Goal: Book appointment/travel/reservation

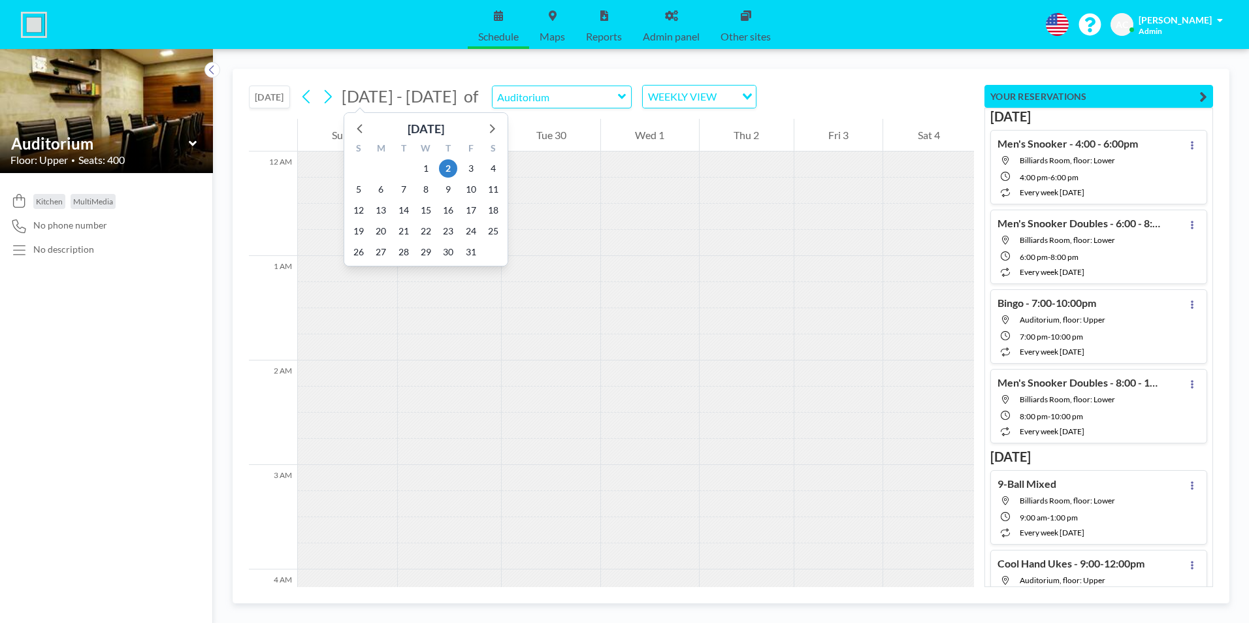
scroll to position [1333, 0]
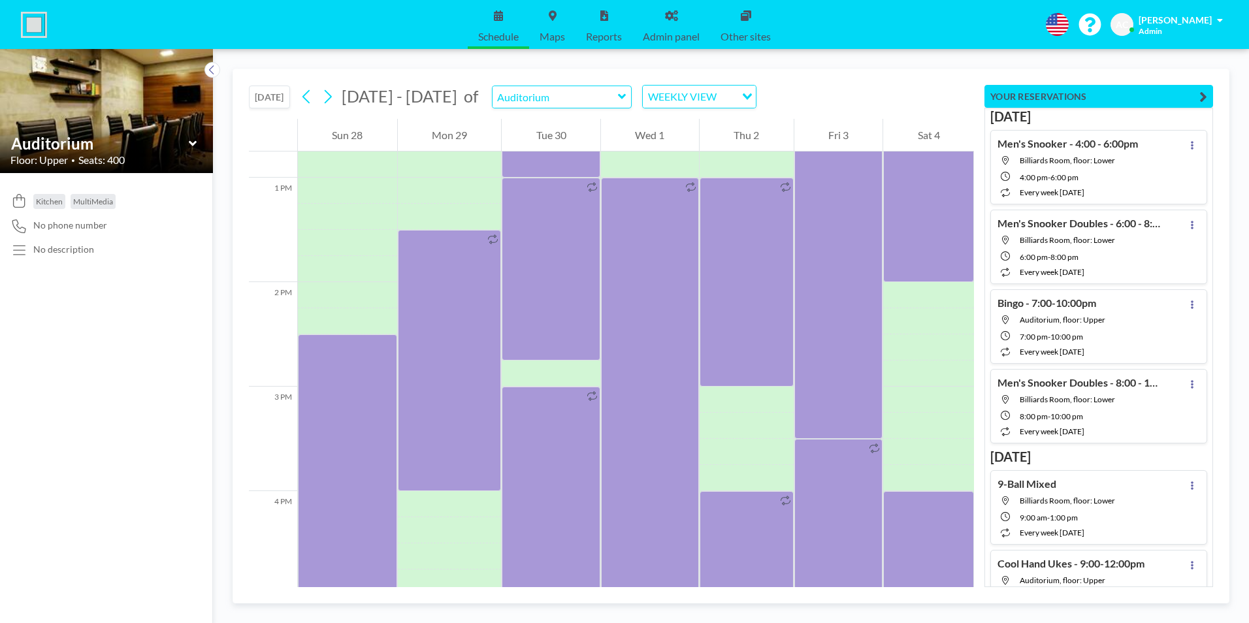
click at [267, 95] on button "[DATE]" at bounding box center [269, 97] width 41 height 23
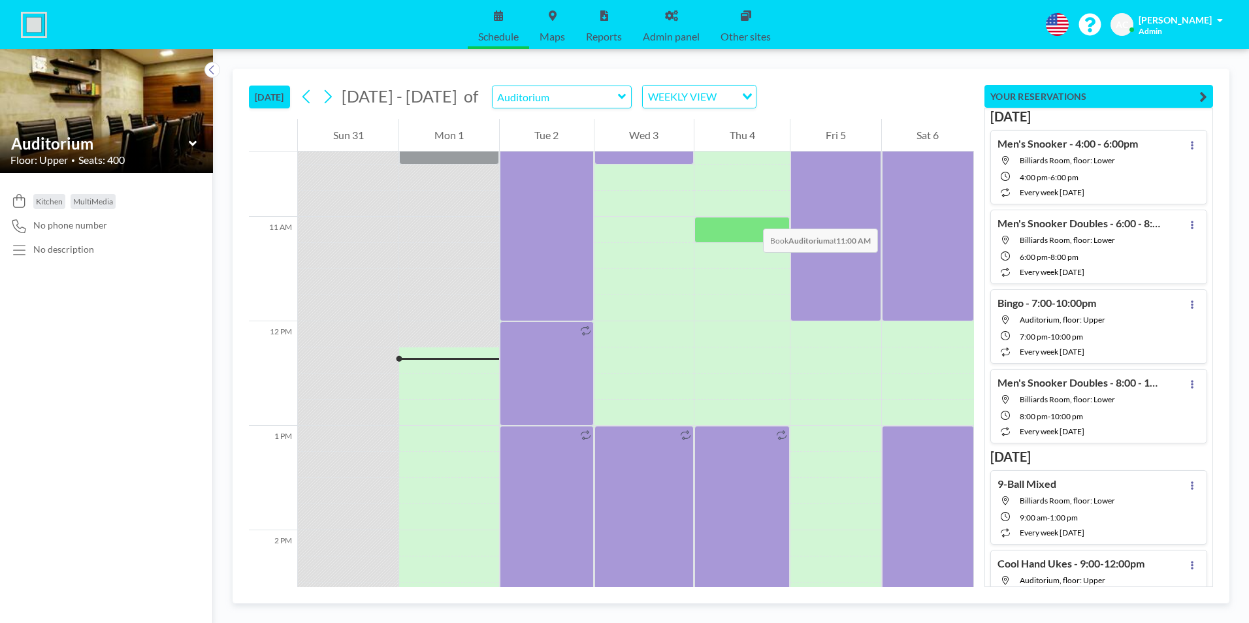
scroll to position [1058, 0]
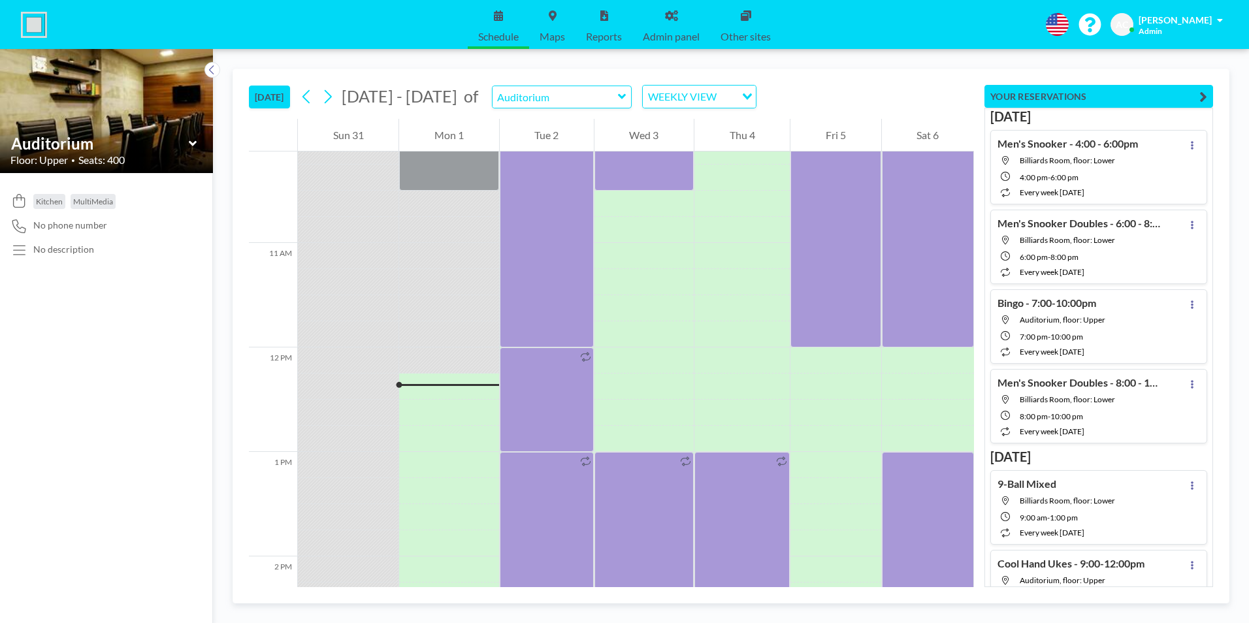
click at [618, 95] on icon at bounding box center [622, 96] width 8 height 13
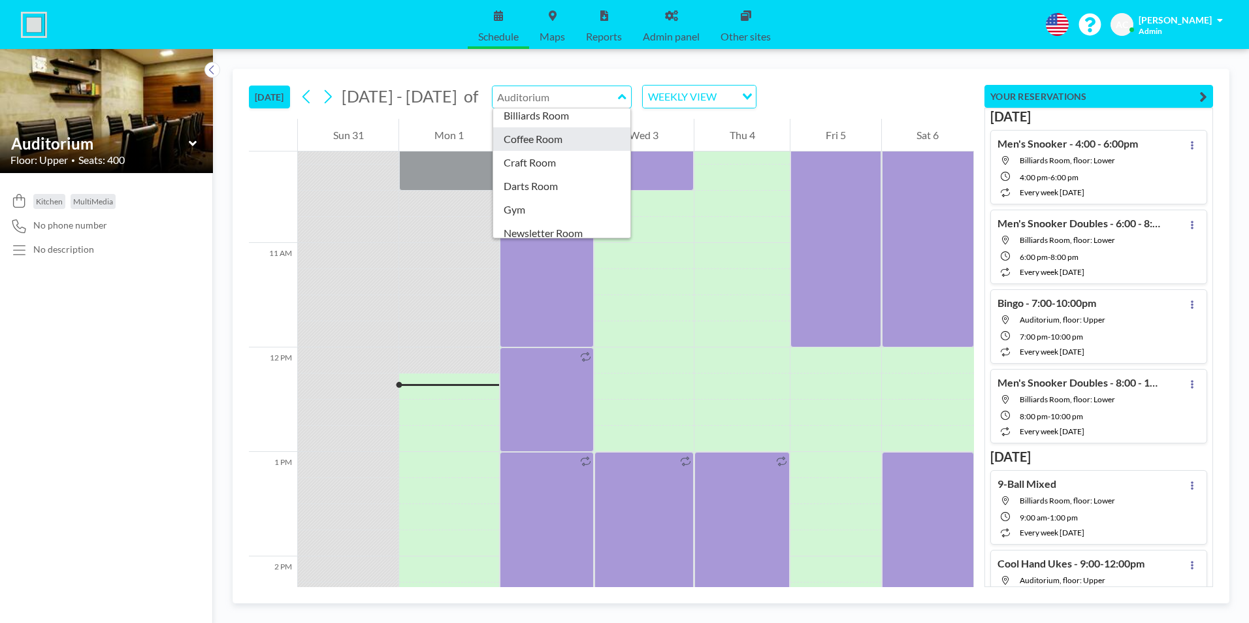
scroll to position [159, 0]
type input "WCHA Boardroom"
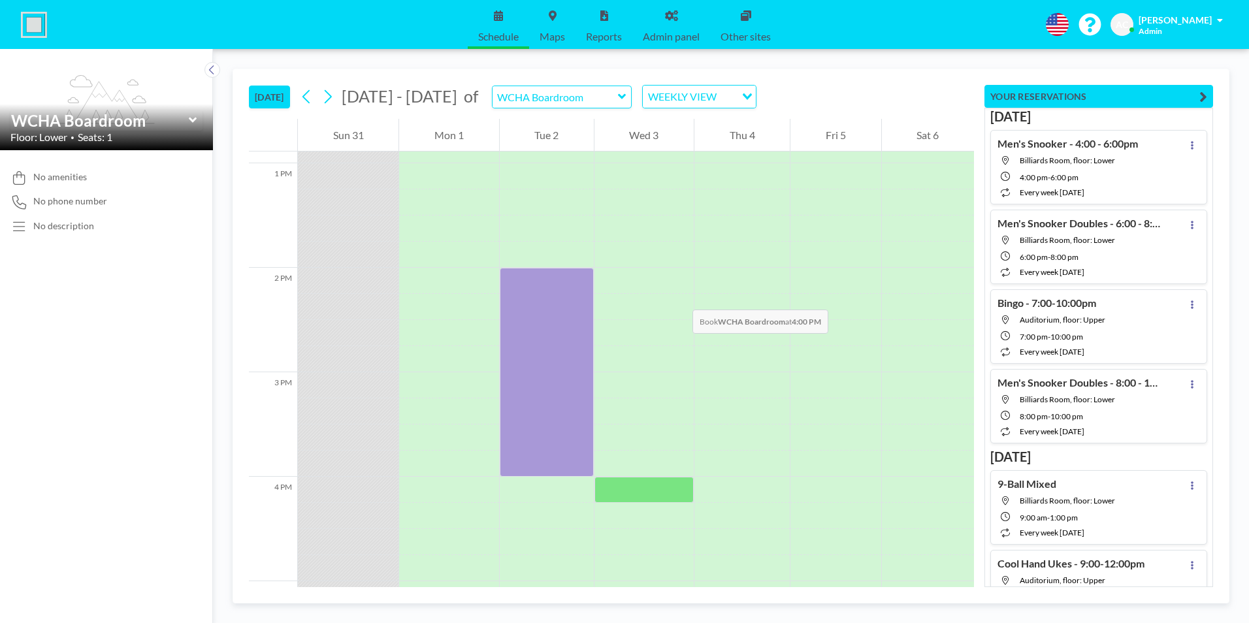
scroll to position [1646, 0]
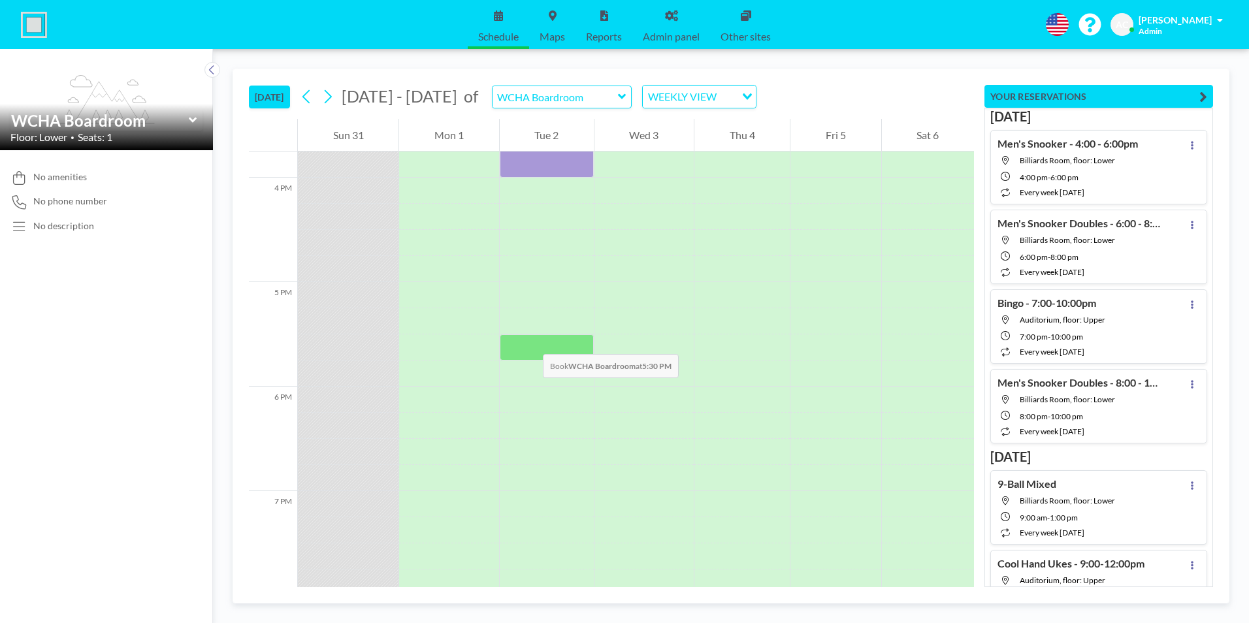
click at [530, 341] on div at bounding box center [547, 348] width 94 height 26
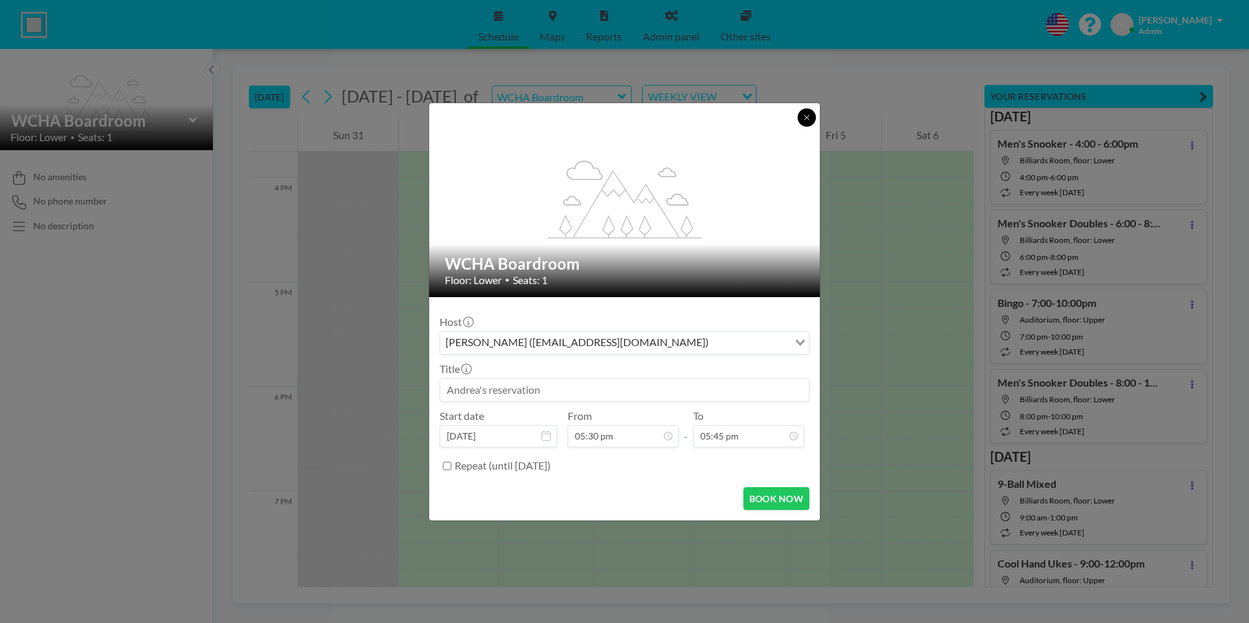
click at [806, 114] on icon at bounding box center [807, 118] width 8 height 8
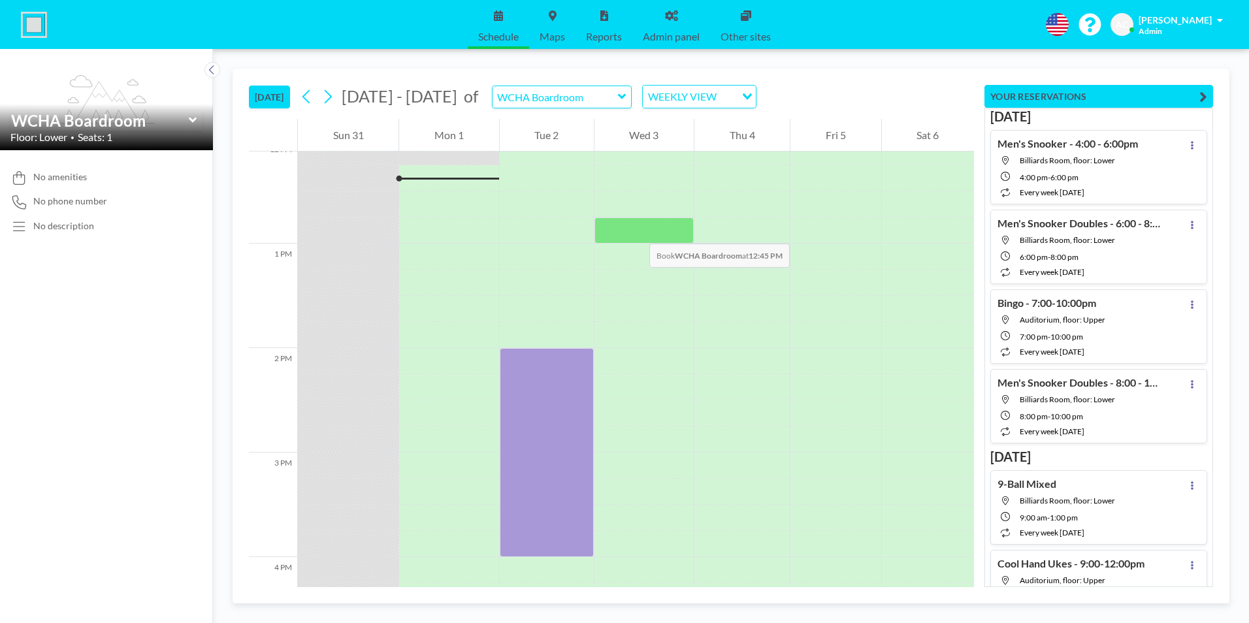
scroll to position [1254, 0]
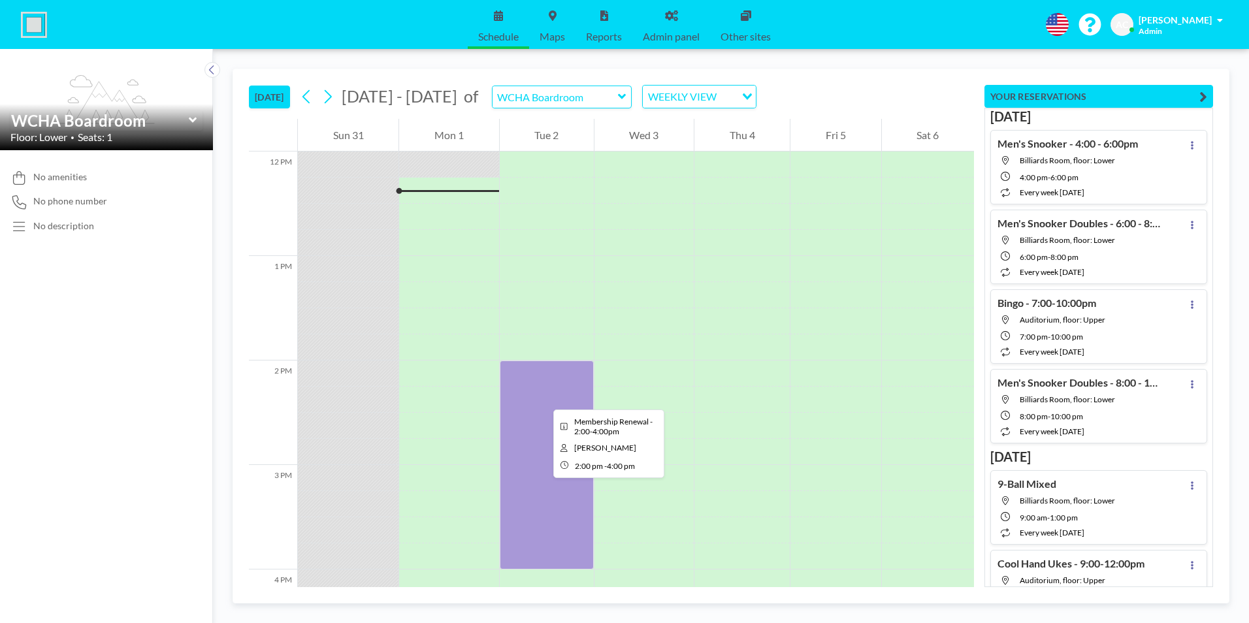
click at [546, 406] on div at bounding box center [547, 465] width 94 height 209
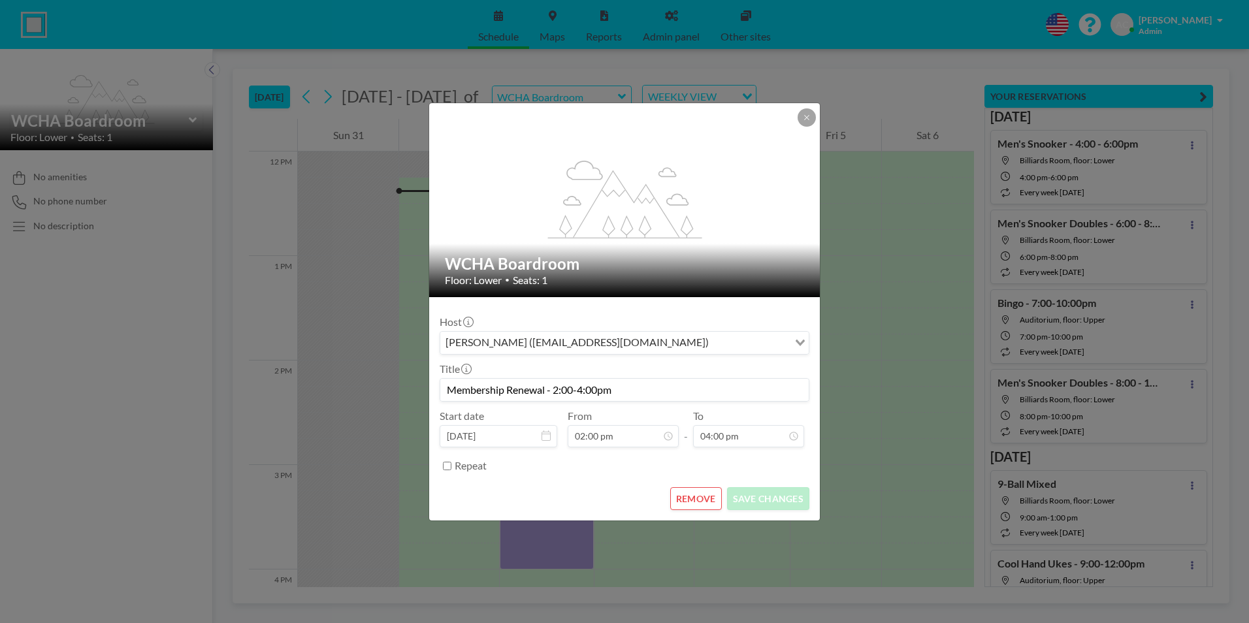
drag, startPoint x: 615, startPoint y: 390, endPoint x: 446, endPoint y: 389, distance: 168.6
click at [446, 389] on input "Membership Renewal - 2:00-4:00pm" at bounding box center [624, 390] width 368 height 22
drag, startPoint x: 804, startPoint y: 119, endPoint x: 820, endPoint y: 199, distance: 82.0
click at [806, 119] on icon at bounding box center [807, 118] width 8 height 8
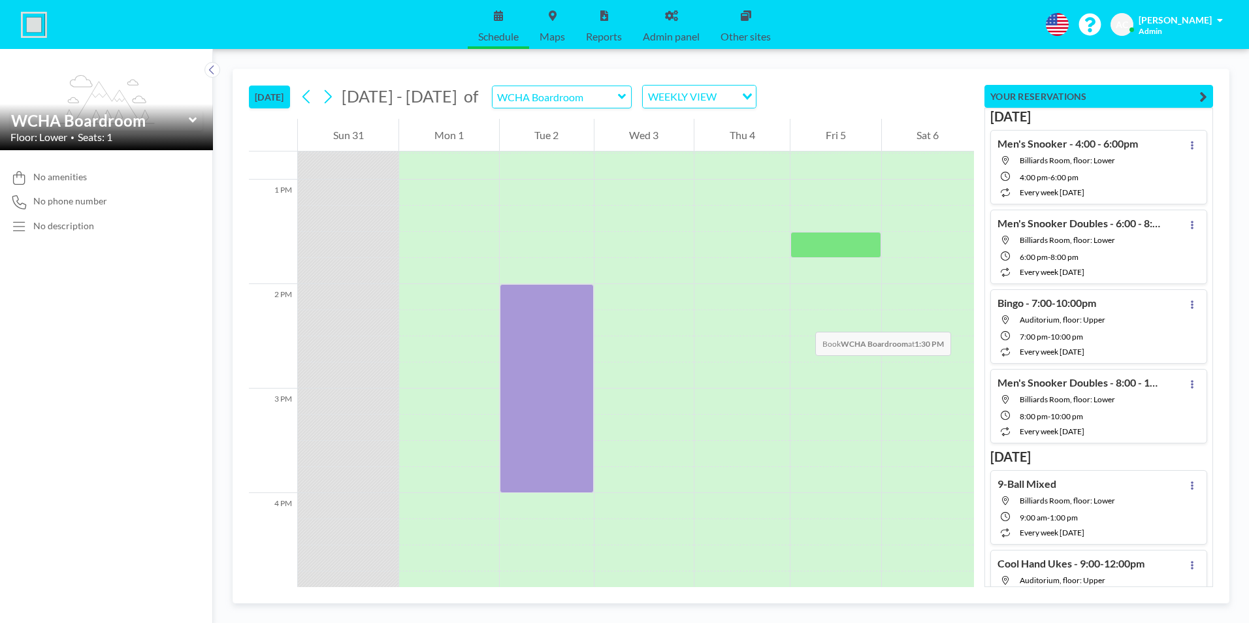
scroll to position [1646, 0]
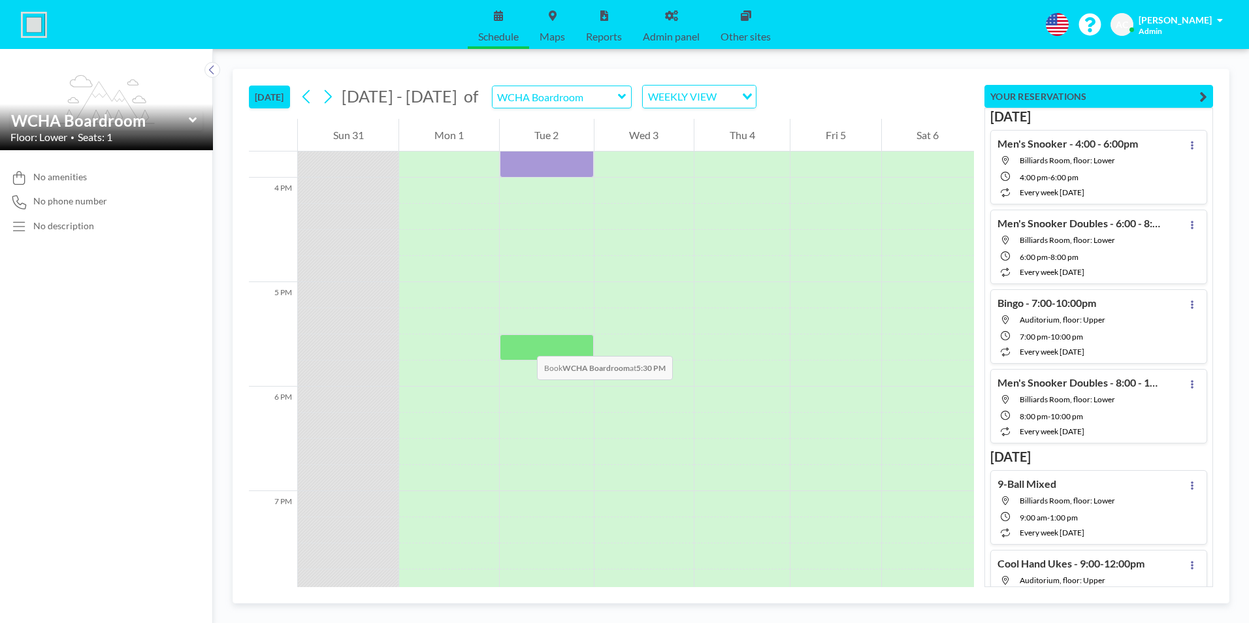
click at [524, 343] on div at bounding box center [547, 348] width 94 height 26
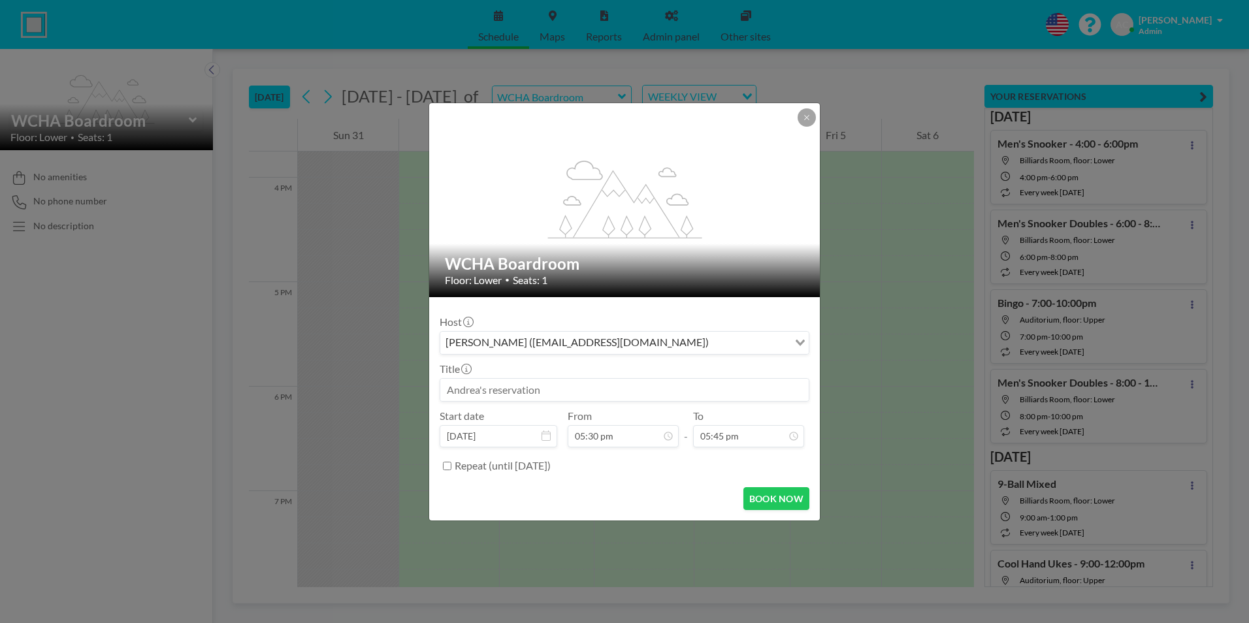
click at [538, 391] on input at bounding box center [624, 390] width 368 height 22
paste input "Membership Renewal - 2:00-4:00pm"
drag, startPoint x: 557, startPoint y: 387, endPoint x: 617, endPoint y: 388, distance: 59.5
click at [617, 388] on input "Membership Renewal - 2:00-4:00pm" at bounding box center [624, 390] width 368 height 22
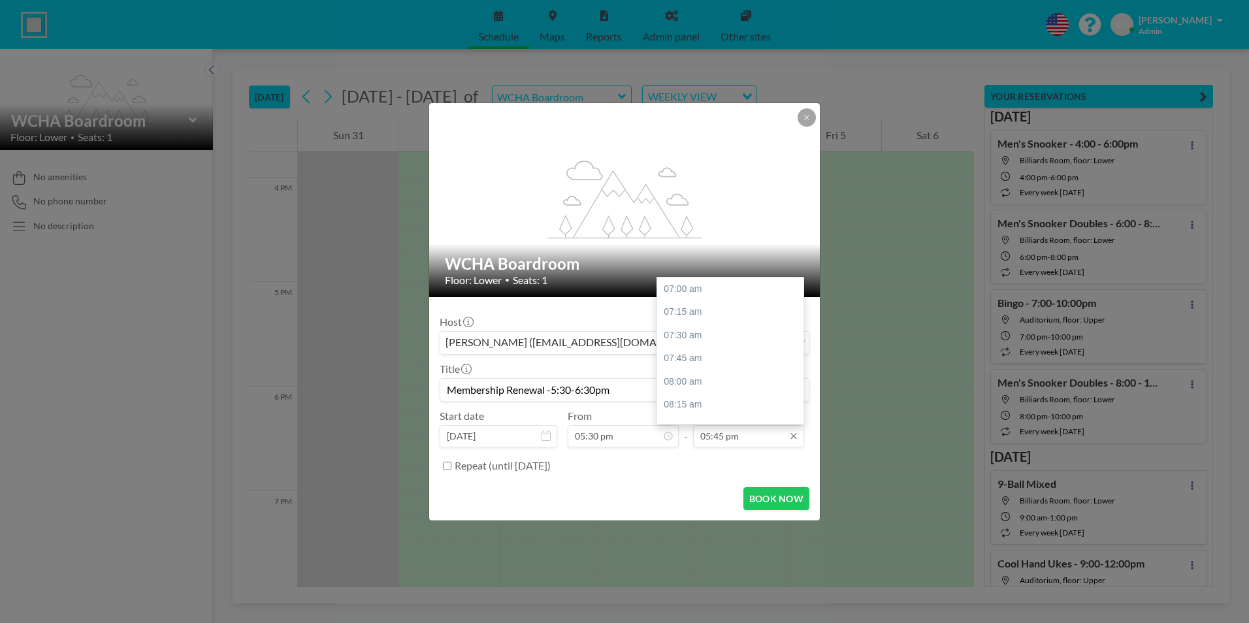
scroll to position [1000, 0]
type input "Membership Renewal -5:30-6:30pm"
click at [713, 357] on div "06:30 pm" at bounding box center [733, 359] width 153 height 24
type input "06:30 pm"
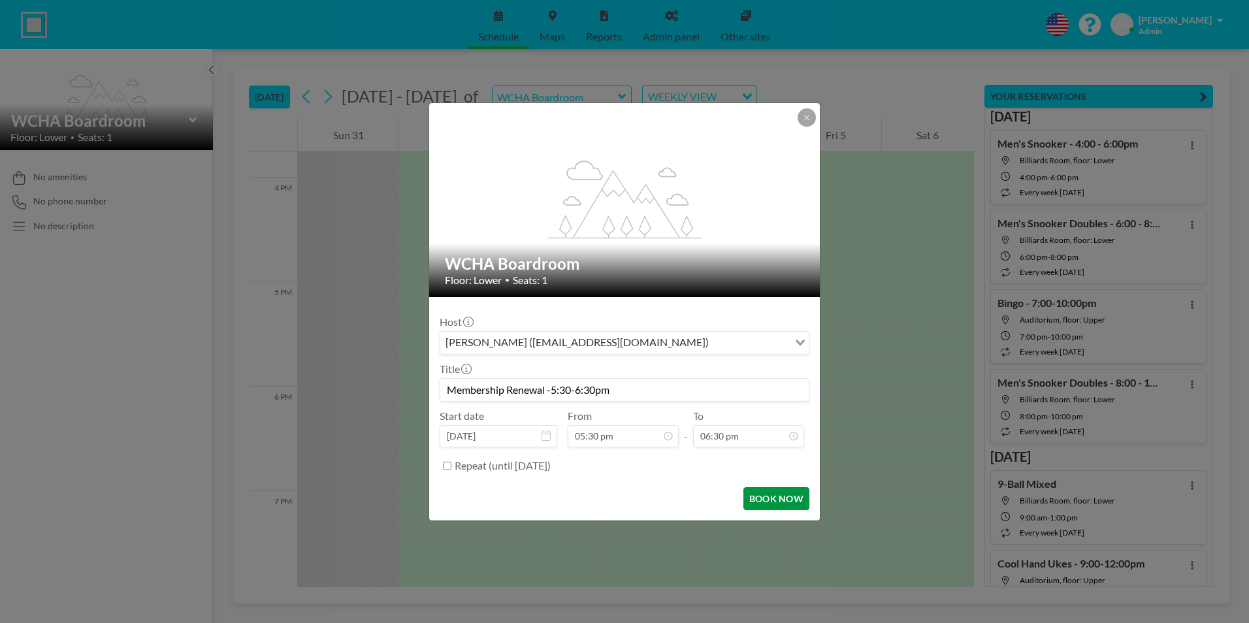
scroll to position [0, 0]
click at [770, 499] on button "BOOK NOW" at bounding box center [776, 498] width 66 height 23
